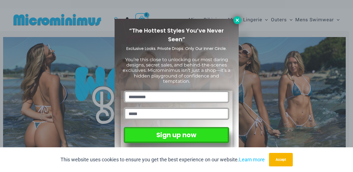
click at [236, 21] on icon at bounding box center [237, 20] width 3 height 3
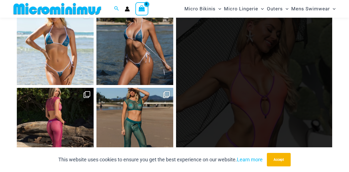
scroll to position [2312, 0]
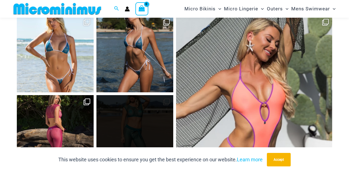
click at [136, 117] on link "Open" at bounding box center [134, 133] width 77 height 77
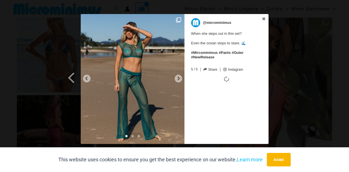
click at [178, 20] on icon at bounding box center [178, 19] width 5 height 5
click at [178, 19] on icon at bounding box center [178, 19] width 5 height 5
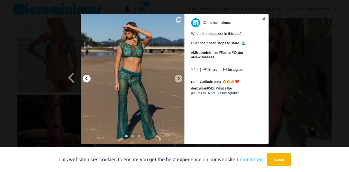
click at [84, 78] on div at bounding box center [87, 79] width 8 height 8
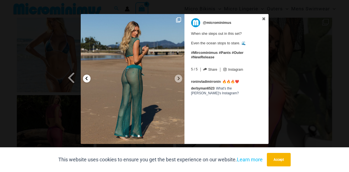
click at [84, 78] on div at bounding box center [87, 79] width 8 height 8
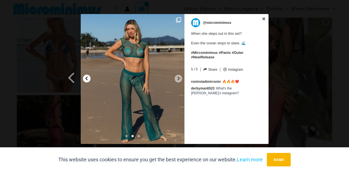
click at [87, 78] on icon at bounding box center [86, 78] width 4 height 4
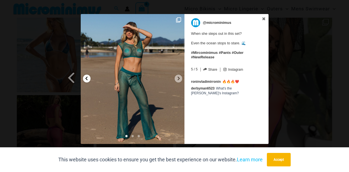
click at [87, 78] on icon at bounding box center [86, 78] width 4 height 4
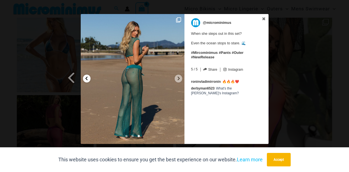
click at [87, 78] on icon at bounding box center [86, 78] width 4 height 4
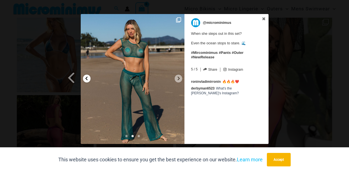
click at [87, 78] on icon at bounding box center [86, 78] width 4 height 4
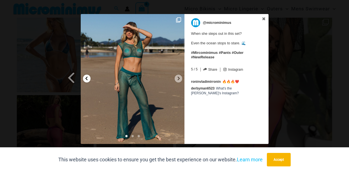
click at [87, 78] on icon at bounding box center [86, 78] width 4 height 4
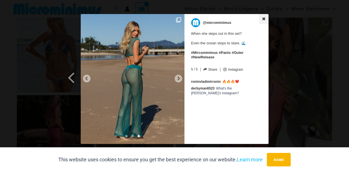
click at [265, 17] on icon at bounding box center [264, 19] width 4 height 4
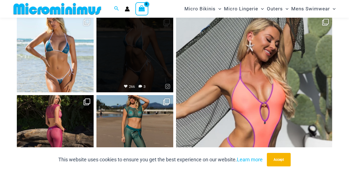
click at [160, 58] on link "Open" at bounding box center [134, 53] width 77 height 77
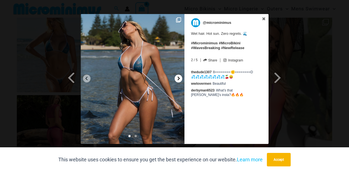
click at [178, 78] on icon at bounding box center [179, 78] width 4 height 4
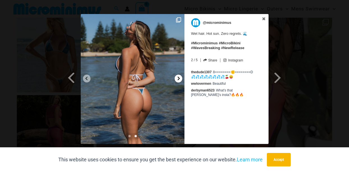
click at [178, 78] on icon at bounding box center [179, 78] width 4 height 4
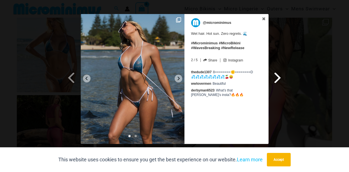
click at [277, 78] on span at bounding box center [278, 77] width 10 height 13
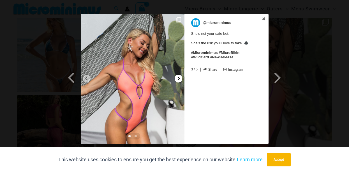
click at [177, 80] on icon at bounding box center [179, 78] width 4 height 4
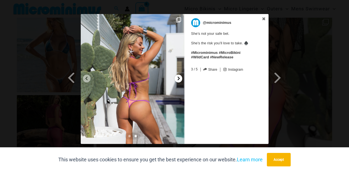
click at [177, 80] on icon at bounding box center [179, 78] width 4 height 4
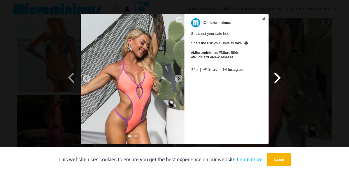
click at [280, 77] on span at bounding box center [278, 77] width 10 height 13
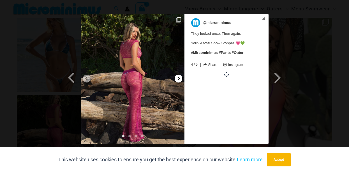
click at [180, 77] on icon at bounding box center [179, 78] width 4 height 4
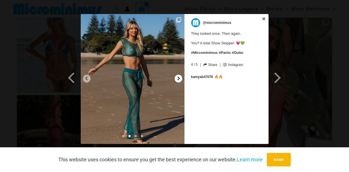
click at [180, 77] on icon at bounding box center [179, 78] width 4 height 4
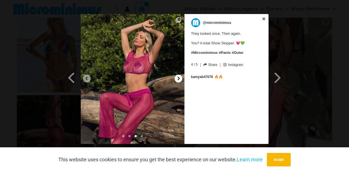
click at [180, 77] on icon at bounding box center [179, 78] width 4 height 4
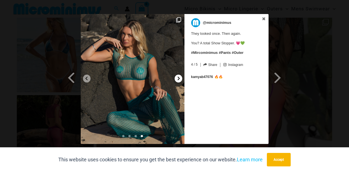
click at [180, 77] on icon at bounding box center [179, 78] width 4 height 4
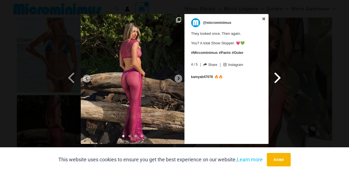
click at [279, 78] on span at bounding box center [278, 77] width 10 height 13
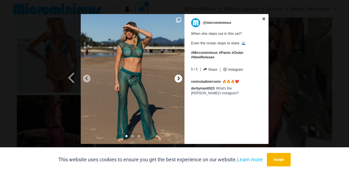
click at [179, 78] on icon at bounding box center [179, 79] width 2 height 4
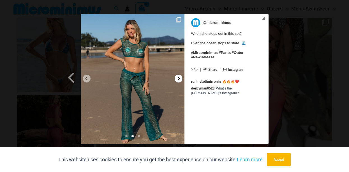
click at [179, 78] on icon at bounding box center [179, 79] width 2 height 4
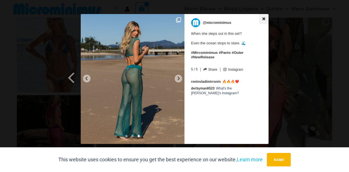
click at [265, 17] on icon at bounding box center [264, 19] width 4 height 4
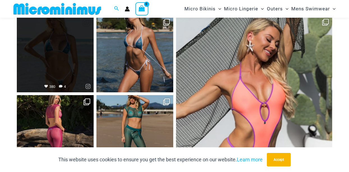
click at [58, 51] on link "Open" at bounding box center [55, 53] width 77 height 77
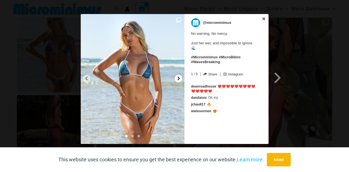
click at [179, 80] on icon at bounding box center [179, 78] width 4 height 4
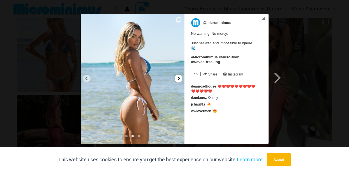
click at [179, 80] on icon at bounding box center [179, 78] width 4 height 4
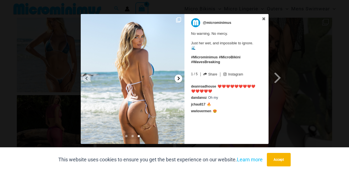
click at [179, 80] on icon at bounding box center [179, 78] width 4 height 4
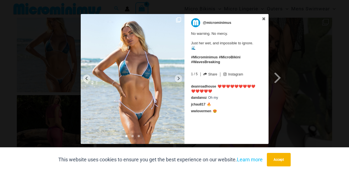
click at [303, 63] on div "Previous Slide Next Slide @microminimus No warning. No mercy. Just her wet, and…" at bounding box center [174, 79] width 349 height 131
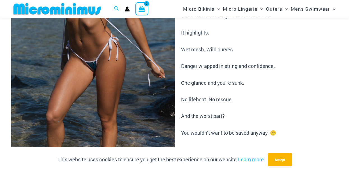
scroll to position [72, 0]
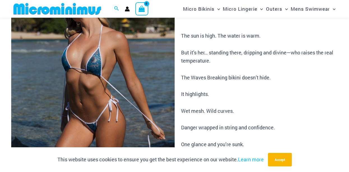
click at [95, 64] on img at bounding box center [93, 101] width 164 height 245
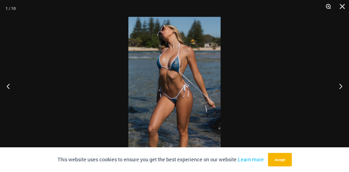
click at [330, 7] on button "Zoom" at bounding box center [327, 8] width 14 height 17
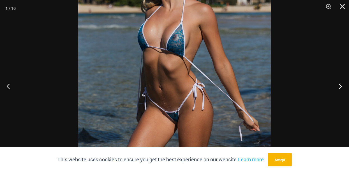
click at [339, 87] on button "Next" at bounding box center [338, 86] width 21 height 28
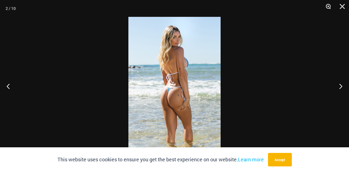
click at [328, 7] on button "Zoom" at bounding box center [327, 8] width 14 height 17
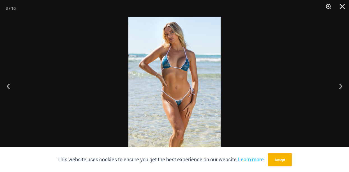
click at [328, 7] on button "Zoom" at bounding box center [327, 8] width 14 height 17
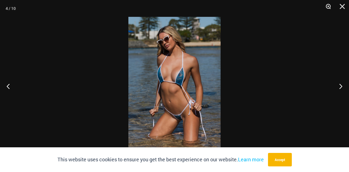
click at [328, 7] on button "Zoom" at bounding box center [327, 8] width 14 height 17
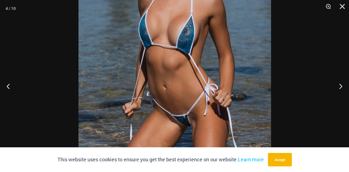
click at [258, 50] on img at bounding box center [175, 54] width 193 height 289
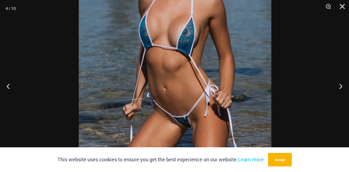
click at [261, 55] on img at bounding box center [175, 55] width 193 height 289
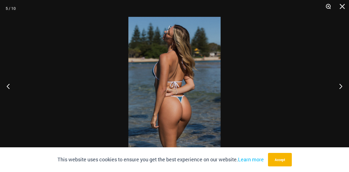
click at [329, 7] on button "Zoom" at bounding box center [327, 8] width 14 height 17
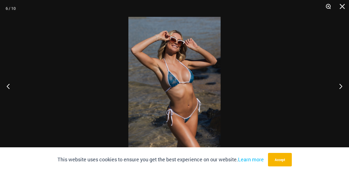
click at [329, 7] on button "Zoom" at bounding box center [327, 8] width 14 height 17
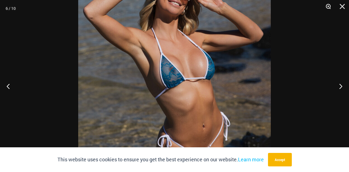
click at [329, 7] on button "Zoom" at bounding box center [327, 8] width 14 height 17
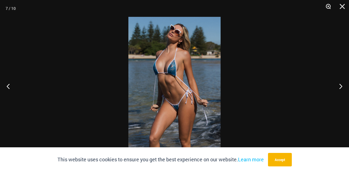
click at [329, 7] on button "Zoom" at bounding box center [327, 8] width 14 height 17
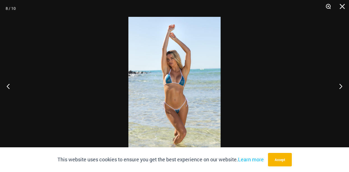
click at [329, 7] on button "Zoom" at bounding box center [327, 8] width 14 height 17
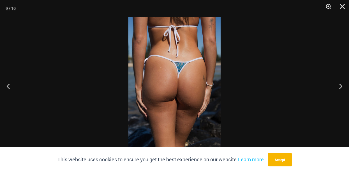
click at [329, 7] on button "Zoom" at bounding box center [327, 8] width 14 height 17
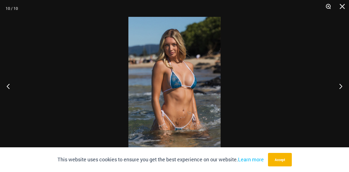
click at [329, 7] on button "Zoom" at bounding box center [327, 8] width 14 height 17
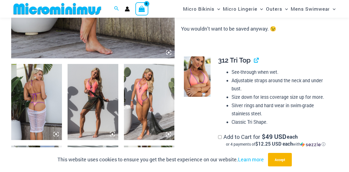
scroll to position [103, 0]
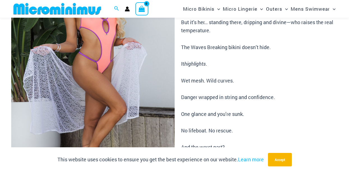
click at [85, 52] on img at bounding box center [93, 70] width 164 height 245
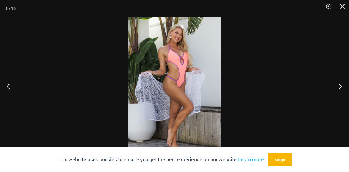
click at [342, 86] on button "Next" at bounding box center [338, 86] width 21 height 28
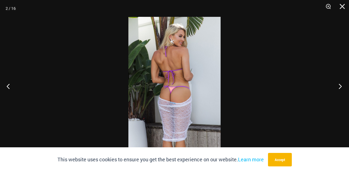
click at [342, 86] on button "Next" at bounding box center [338, 86] width 21 height 28
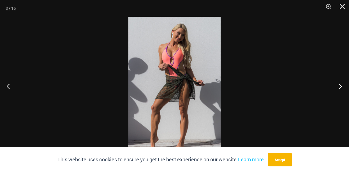
click at [342, 86] on button "Next" at bounding box center [338, 86] width 21 height 28
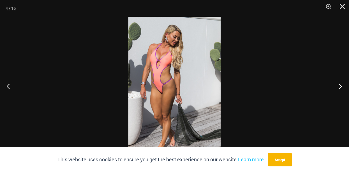
click at [342, 86] on button "Next" at bounding box center [338, 86] width 21 height 28
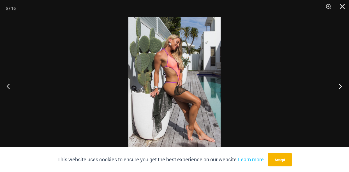
click at [342, 86] on button "Next" at bounding box center [338, 86] width 21 height 28
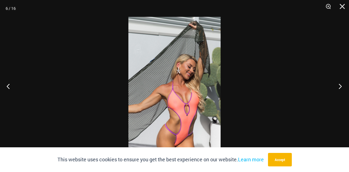
click at [342, 86] on button "Next" at bounding box center [338, 86] width 21 height 28
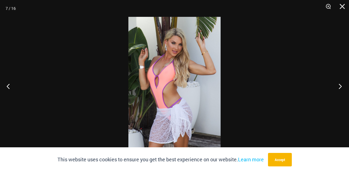
click at [342, 86] on button "Next" at bounding box center [338, 86] width 21 height 28
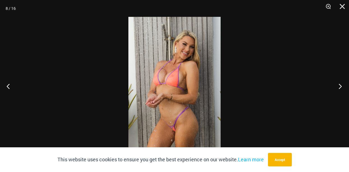
click at [342, 86] on button "Next" at bounding box center [338, 86] width 21 height 28
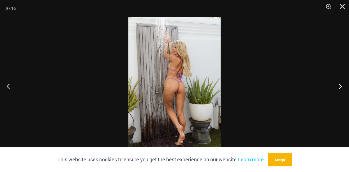
click at [342, 86] on button "Next" at bounding box center [338, 86] width 21 height 28
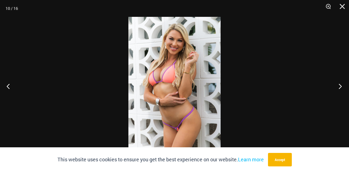
click at [342, 86] on button "Next" at bounding box center [338, 86] width 21 height 28
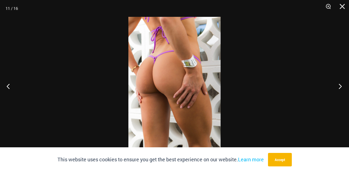
click at [342, 86] on button "Next" at bounding box center [338, 86] width 21 height 28
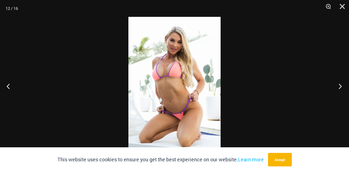
click at [342, 86] on button "Next" at bounding box center [338, 86] width 21 height 28
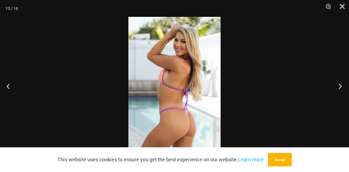
click at [342, 86] on button "Next" at bounding box center [338, 86] width 21 height 28
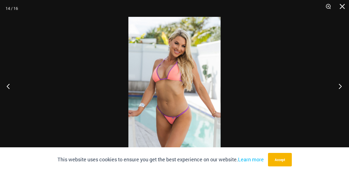
click at [342, 86] on button "Next" at bounding box center [338, 86] width 21 height 28
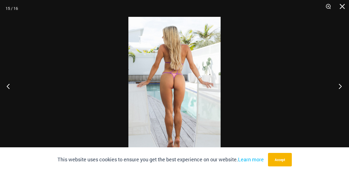
click at [342, 86] on button "Next" at bounding box center [338, 86] width 21 height 28
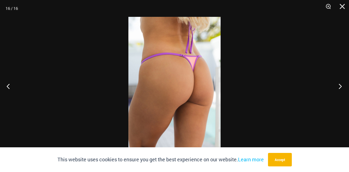
click at [342, 86] on button "Next" at bounding box center [338, 86] width 21 height 28
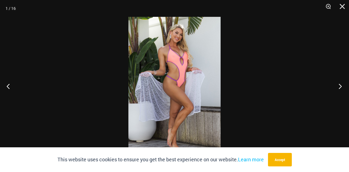
click at [342, 86] on button "Next" at bounding box center [338, 86] width 21 height 28
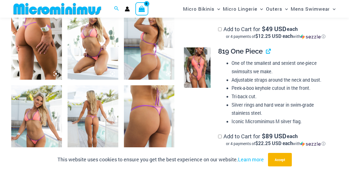
scroll to position [648, 0]
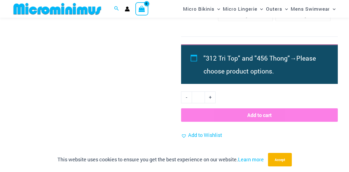
scroll to position [577, 0]
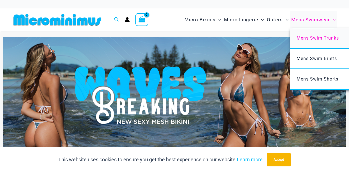
click at [316, 38] on span "Mens Swim Trunks" at bounding box center [318, 37] width 42 height 5
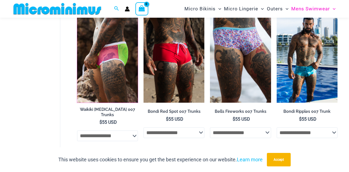
scroll to position [68, 0]
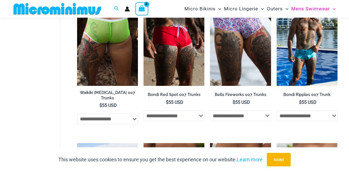
click at [124, 120] on select "**********" at bounding box center [107, 119] width 61 height 11
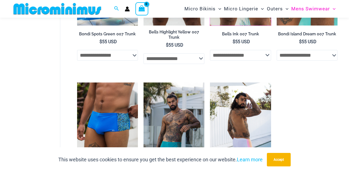
scroll to position [339, 0]
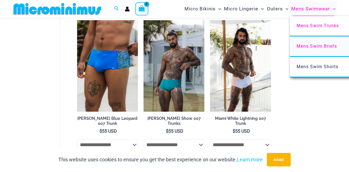
click at [317, 45] on span "Mens Swim Briefs" at bounding box center [317, 45] width 40 height 5
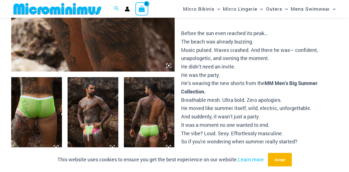
scroll to position [151, 0]
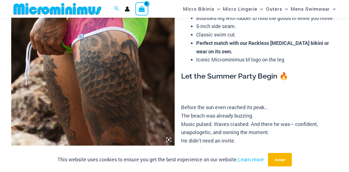
click at [149, 66] on img at bounding box center [93, 22] width 164 height 245
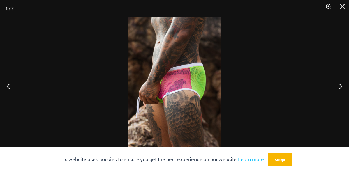
click at [326, 7] on button "Zoom" at bounding box center [327, 8] width 14 height 17
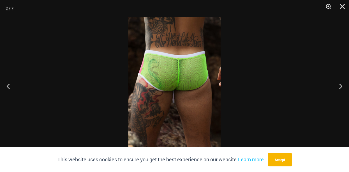
click at [326, 7] on button "Zoom" at bounding box center [327, 8] width 14 height 17
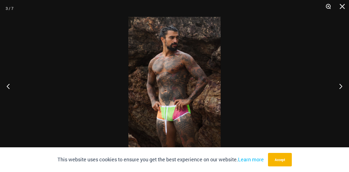
click at [326, 7] on button "Zoom" at bounding box center [327, 8] width 14 height 17
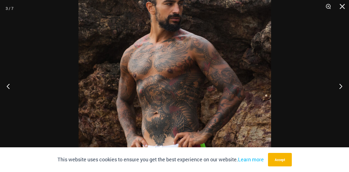
click at [220, 117] on img at bounding box center [175, 104] width 193 height 289
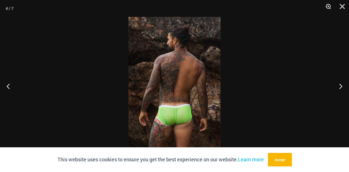
click at [328, 6] on button "Zoom" at bounding box center [327, 8] width 14 height 17
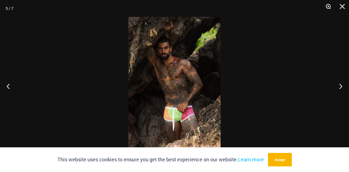
click at [328, 6] on button "Zoom" at bounding box center [327, 8] width 14 height 17
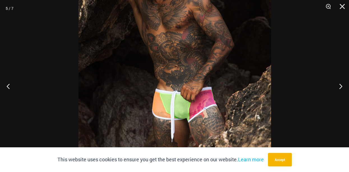
click at [220, 80] on img at bounding box center [175, 46] width 193 height 289
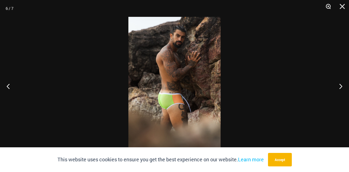
click at [329, 7] on button "Zoom" at bounding box center [327, 8] width 14 height 17
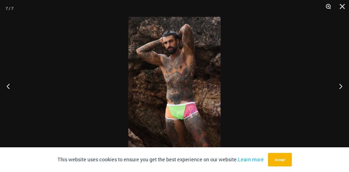
click at [329, 7] on button "Zoom" at bounding box center [327, 8] width 14 height 17
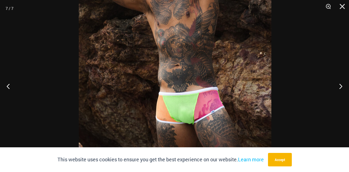
click at [259, 67] on img at bounding box center [175, 53] width 193 height 289
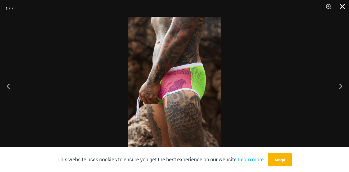
click at [343, 7] on button "Close" at bounding box center [341, 8] width 14 height 17
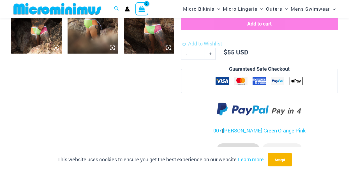
scroll to position [527, 0]
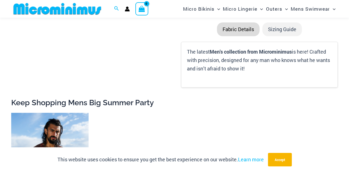
click at [284, 29] on li "Sizing Guide" at bounding box center [283, 29] width 40 height 14
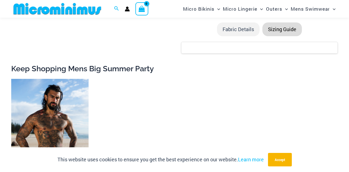
scroll to position [469, 0]
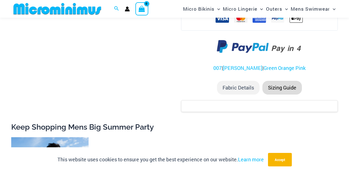
click at [282, 88] on li "Sizing Guide" at bounding box center [283, 88] width 40 height 14
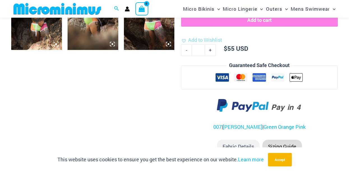
scroll to position [483, 0]
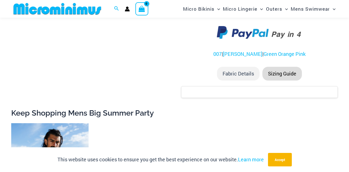
click at [236, 76] on li "Fabric Details" at bounding box center [238, 74] width 43 height 14
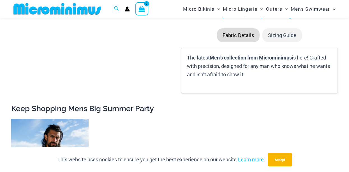
scroll to position [525, 0]
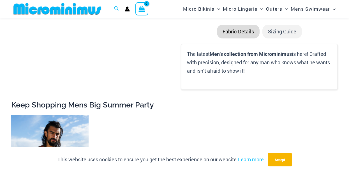
click at [281, 33] on li "Sizing Guide" at bounding box center [283, 32] width 40 height 14
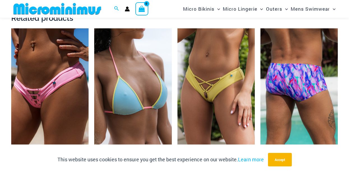
scroll to position [766, 0]
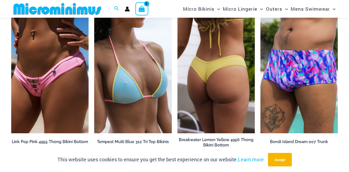
click at [209, 89] on img at bounding box center [216, 75] width 77 height 116
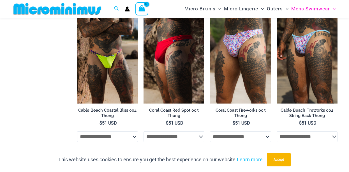
scroll to position [55, 0]
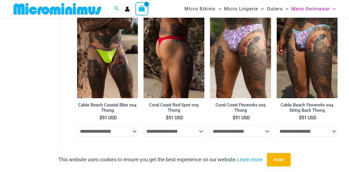
click at [188, 132] on select "**********" at bounding box center [174, 131] width 61 height 11
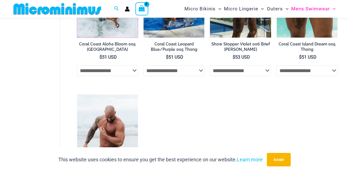
scroll to position [313, 0]
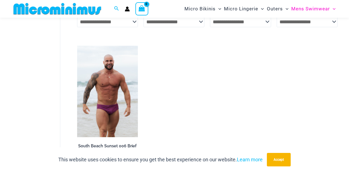
drag, startPoint x: 119, startPoint y: 72, endPoint x: 261, endPoint y: 0, distance: 159.8
click at [0, 0] on div "Search for: Search Search No products in the cart. No products in the cart. Con…" at bounding box center [174, 19] width 349 height 649
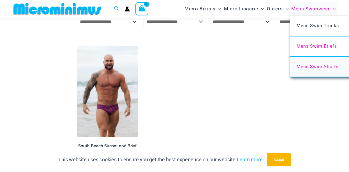
click at [318, 68] on span "Mens Swim Shorts" at bounding box center [318, 66] width 42 height 5
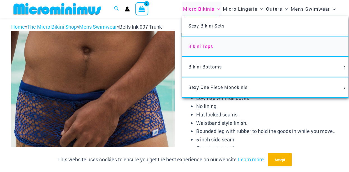
scroll to position [55, 0]
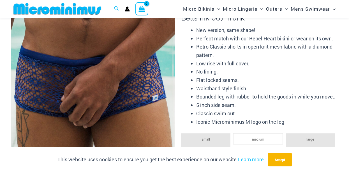
click at [134, 72] on img at bounding box center [93, 118] width 164 height 245
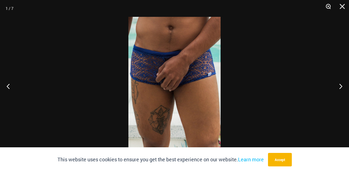
click at [329, 6] on button "Zoom" at bounding box center [327, 8] width 14 height 17
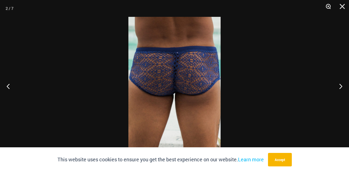
click at [329, 6] on button "Zoom" at bounding box center [327, 8] width 14 height 17
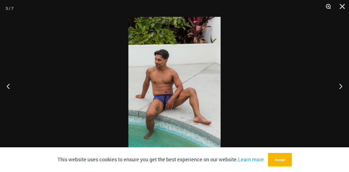
click at [329, 6] on button "Zoom" at bounding box center [327, 8] width 14 height 17
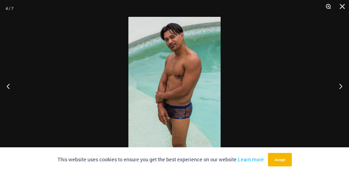
click at [329, 6] on button "Zoom" at bounding box center [327, 8] width 14 height 17
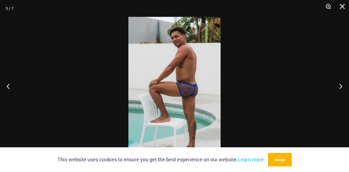
click at [329, 6] on button "Zoom" at bounding box center [327, 8] width 14 height 17
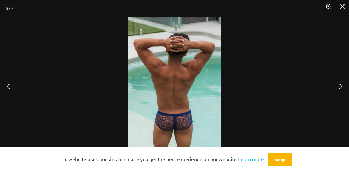
click at [329, 6] on button "Zoom" at bounding box center [327, 8] width 14 height 17
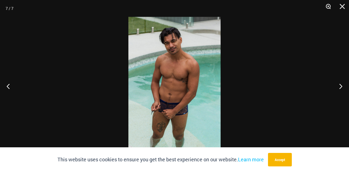
click at [329, 6] on button "Zoom" at bounding box center [327, 8] width 14 height 17
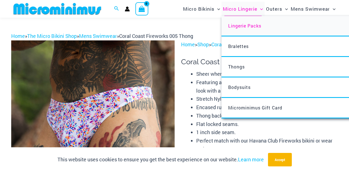
scroll to position [25, 0]
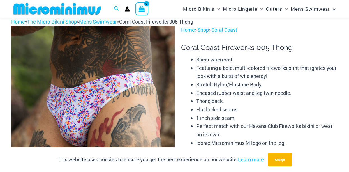
click at [138, 82] on img at bounding box center [93, 148] width 164 height 245
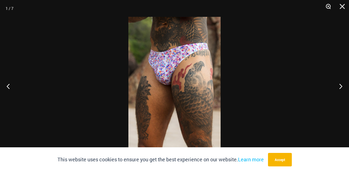
click at [328, 7] on button "Zoom" at bounding box center [327, 8] width 14 height 17
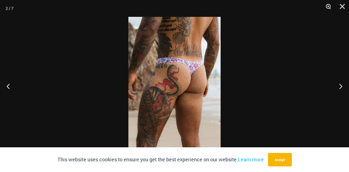
click at [329, 6] on button "Zoom" at bounding box center [327, 8] width 14 height 17
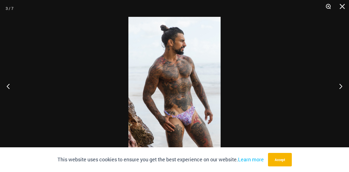
click at [329, 6] on button "Zoom" at bounding box center [327, 8] width 14 height 17
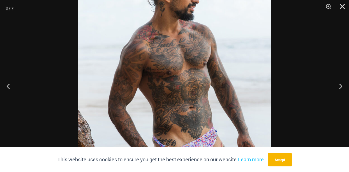
click at [285, 61] on div at bounding box center [174, 86] width 349 height 172
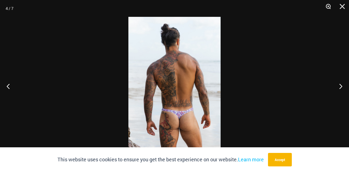
click at [328, 8] on button "Zoom" at bounding box center [327, 8] width 14 height 17
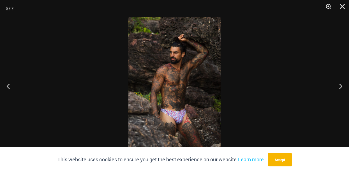
click at [329, 8] on button "Zoom" at bounding box center [327, 8] width 14 height 17
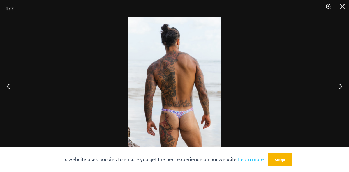
click at [329, 8] on button "Zoom" at bounding box center [327, 8] width 14 height 17
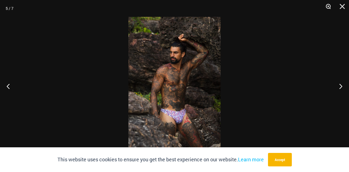
click at [329, 8] on button "Zoom" at bounding box center [327, 8] width 14 height 17
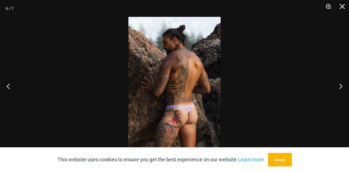
click at [329, 8] on button "Zoom" at bounding box center [327, 8] width 14 height 17
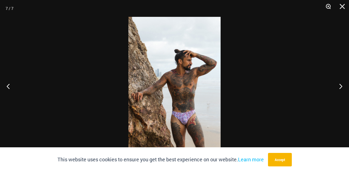
click at [329, 8] on button "Zoom" at bounding box center [327, 8] width 14 height 17
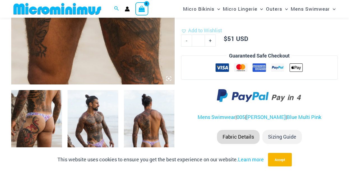
scroll to position [297, 0]
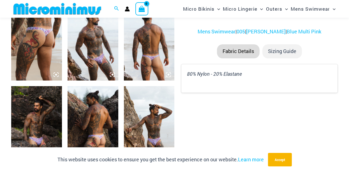
click at [282, 51] on li "Sizing Guide" at bounding box center [283, 51] width 40 height 14
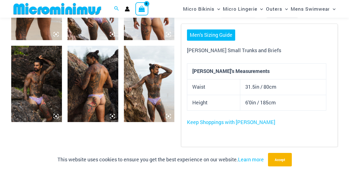
scroll to position [318, 0]
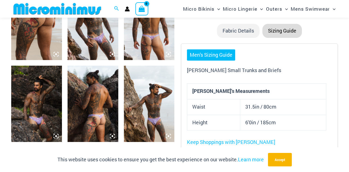
click at [222, 56] on link "Men's Sizing Guide" at bounding box center [211, 54] width 48 height 11
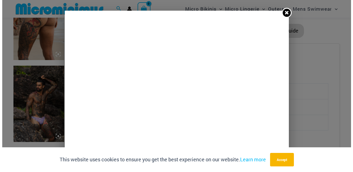
scroll to position [321, 0]
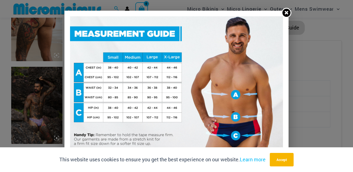
click at [178, 89] on img at bounding box center [176, 85] width 213 height 139
click at [289, 15] on icon at bounding box center [286, 12] width 5 height 5
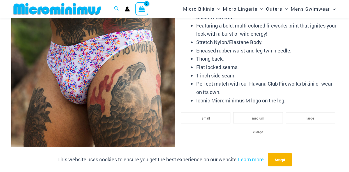
scroll to position [0, 0]
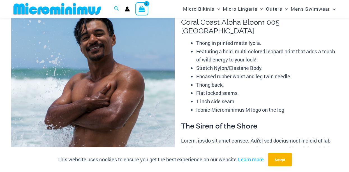
scroll to position [118, 0]
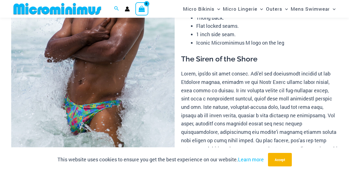
click at [97, 101] on img at bounding box center [93, 56] width 164 height 245
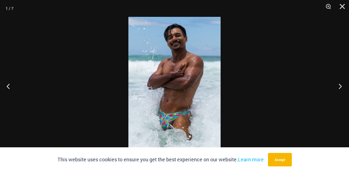
click at [340, 88] on button "Next" at bounding box center [338, 86] width 21 height 28
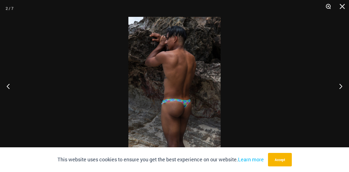
click at [327, 9] on button "Zoom" at bounding box center [327, 8] width 14 height 17
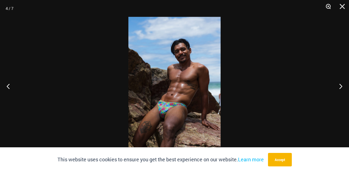
click at [329, 8] on button "Zoom" at bounding box center [327, 8] width 14 height 17
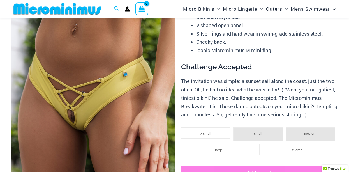
scroll to position [78, 0]
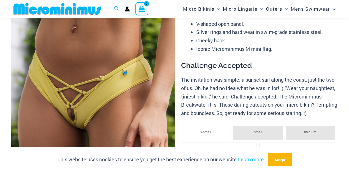
click at [118, 93] on img at bounding box center [93, 95] width 164 height 245
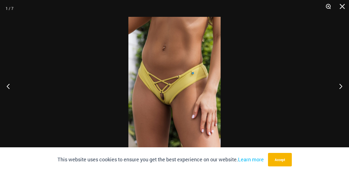
click at [329, 8] on button "Zoom" at bounding box center [327, 8] width 14 height 17
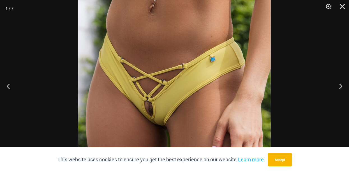
click at [327, 6] on button "Zoom" at bounding box center [327, 8] width 14 height 17
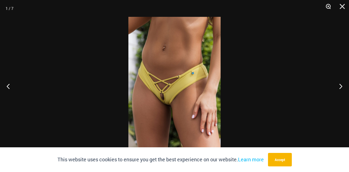
click at [327, 5] on button "Zoom" at bounding box center [327, 8] width 14 height 17
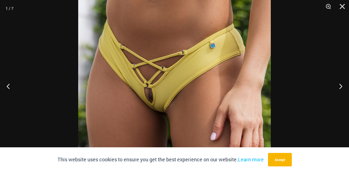
click at [190, 84] on img at bounding box center [174, 72] width 193 height 289
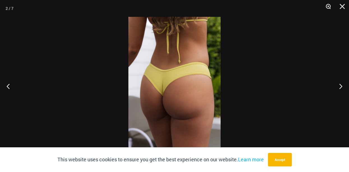
click at [327, 8] on button "Zoom" at bounding box center [327, 8] width 14 height 17
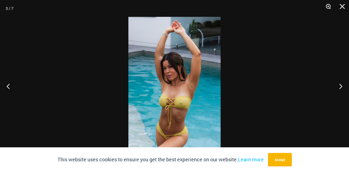
click at [327, 8] on button "Zoom" at bounding box center [327, 8] width 14 height 17
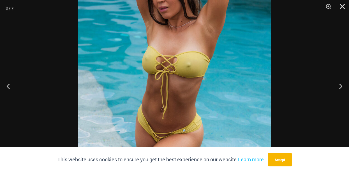
click at [243, 35] on img at bounding box center [174, 30] width 193 height 289
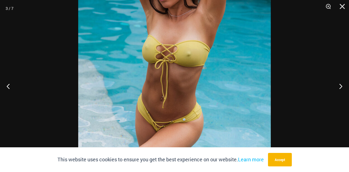
click at [224, 74] on img at bounding box center [174, 19] width 193 height 289
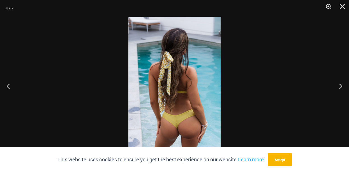
click at [328, 8] on button "Zoom" at bounding box center [327, 8] width 14 height 17
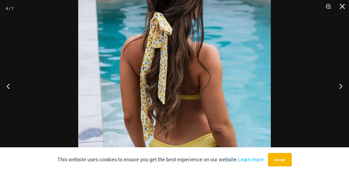
click at [286, 58] on div at bounding box center [174, 86] width 349 height 172
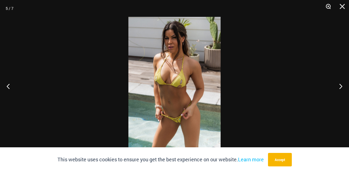
click at [330, 6] on button "Zoom" at bounding box center [327, 8] width 14 height 17
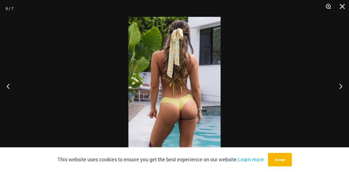
click at [328, 7] on button "Zoom" at bounding box center [327, 8] width 14 height 17
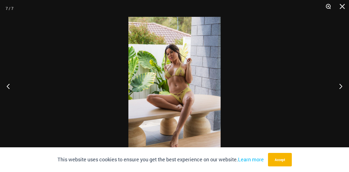
click at [329, 4] on button "Zoom" at bounding box center [327, 8] width 14 height 17
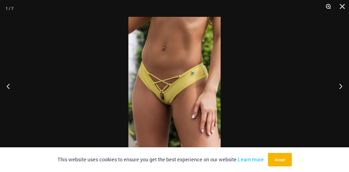
click at [329, 4] on button "Zoom" at bounding box center [327, 8] width 14 height 17
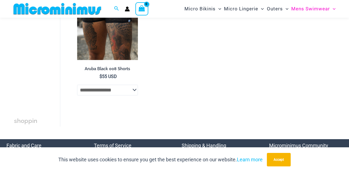
scroll to position [8, 0]
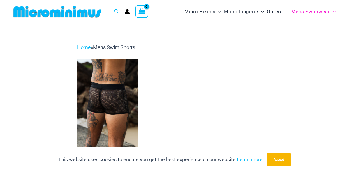
click at [100, 103] on img at bounding box center [107, 104] width 61 height 91
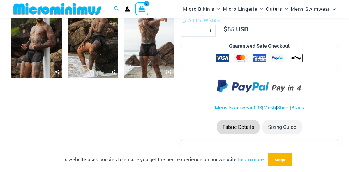
scroll to position [192, 0]
